Goal: Task Accomplishment & Management: Manage account settings

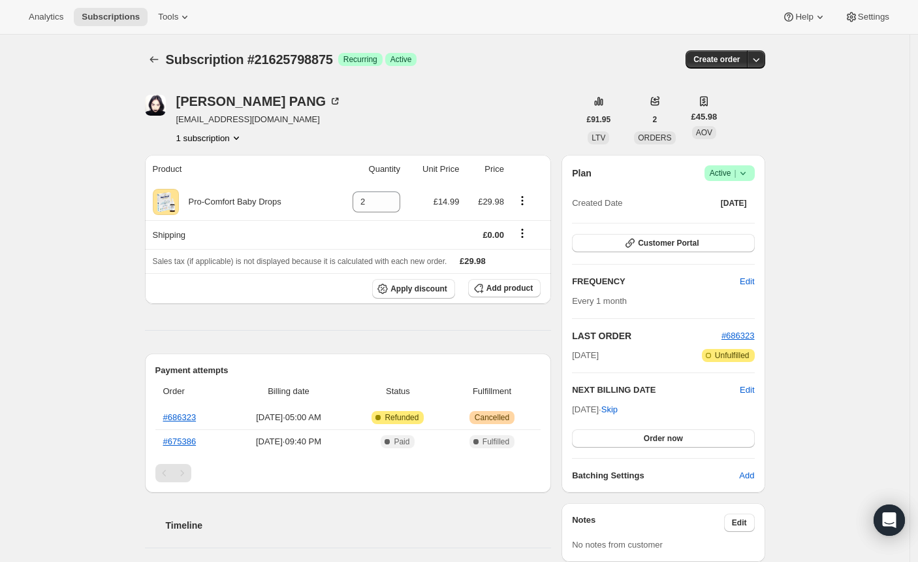
click at [750, 175] on icon at bounding box center [743, 173] width 13 height 13
click at [723, 224] on span "Cancel subscription" at bounding box center [729, 221] width 74 height 10
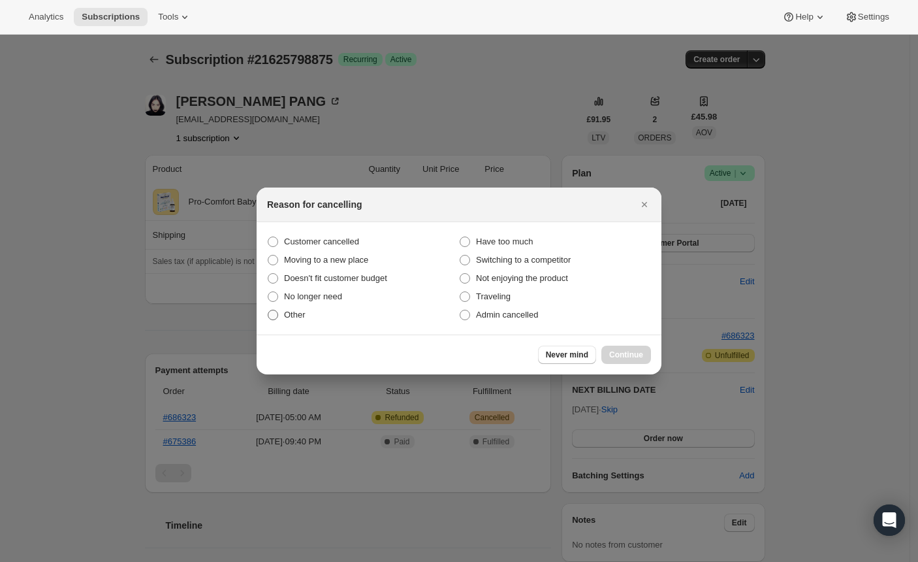
click at [272, 314] on span ":rbj:" at bounding box center [273, 315] width 10 height 10
click at [268, 310] on input "Other" at bounding box center [268, 310] width 1 height 1
radio input "true"
click at [637, 361] on button "Continue" at bounding box center [627, 355] width 50 height 18
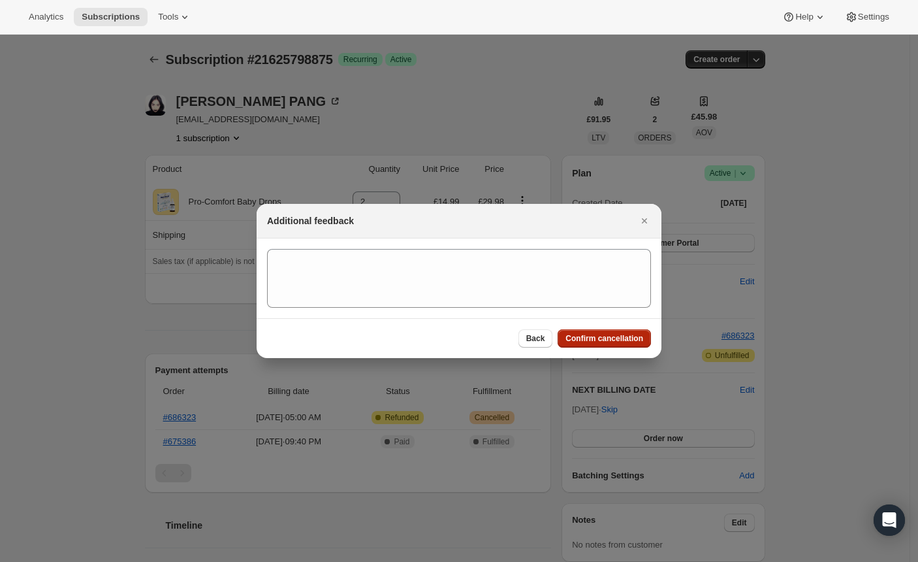
click at [609, 340] on span "Confirm cancellation" at bounding box center [605, 338] width 78 height 10
